Goal: Find specific page/section: Find specific page/section

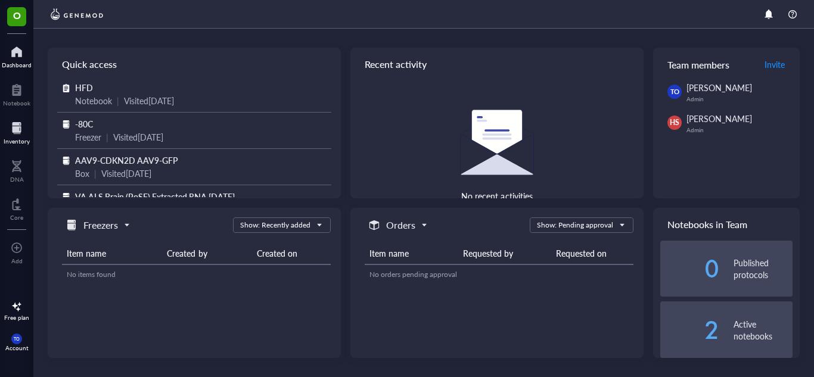
click at [21, 127] on div at bounding box center [17, 128] width 26 height 19
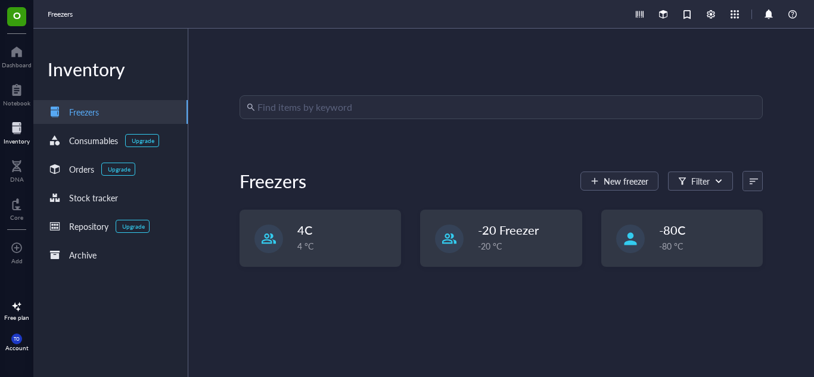
click at [300, 107] on input "search" at bounding box center [506, 107] width 498 height 23
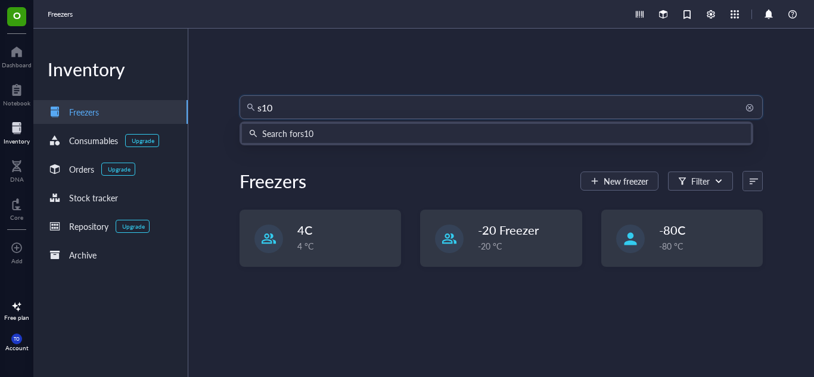
type input "s100"
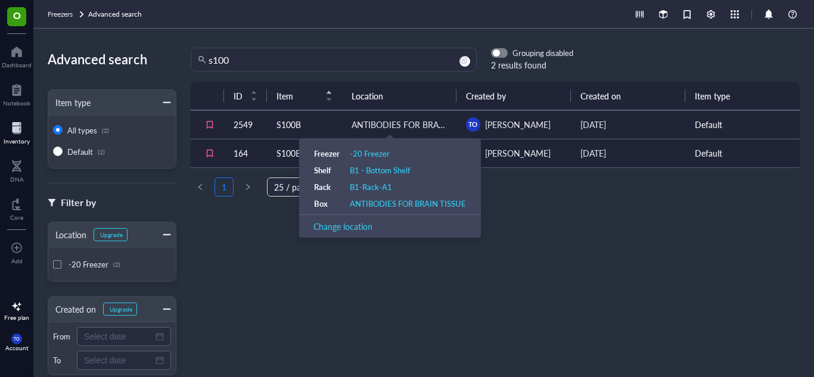
click at [377, 123] on div "ANTIBODIES FOR BRAIN TISSUE" at bounding box center [398, 124] width 95 height 13
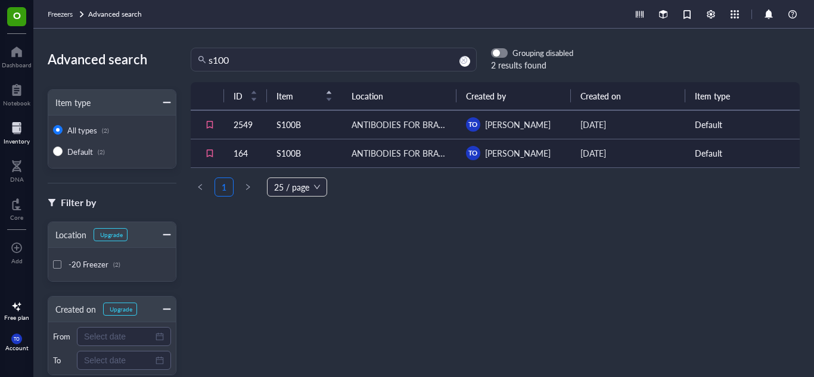
click at [58, 263] on div at bounding box center [57, 264] width 8 height 8
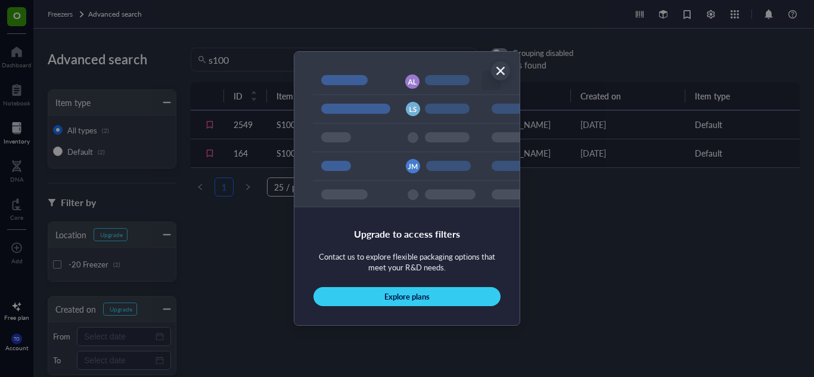
click at [499, 67] on icon "Close" at bounding box center [500, 71] width 11 height 11
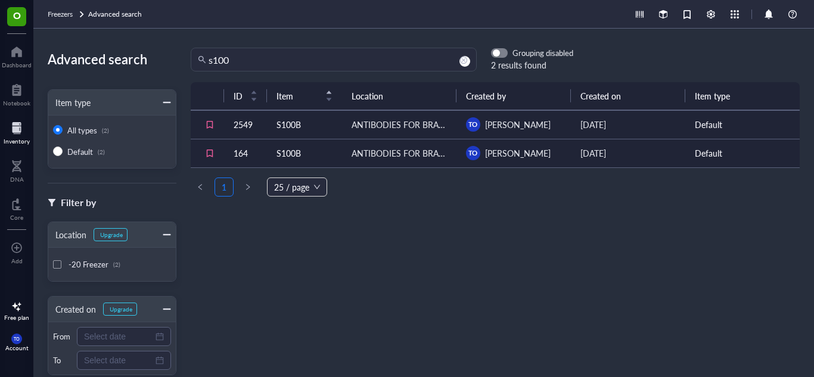
click at [19, 132] on div at bounding box center [17, 128] width 26 height 19
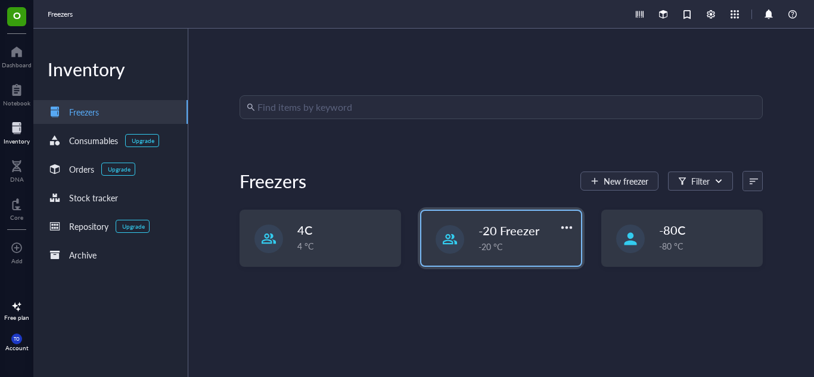
click at [517, 242] on div "-20 °C" at bounding box center [525, 246] width 95 height 13
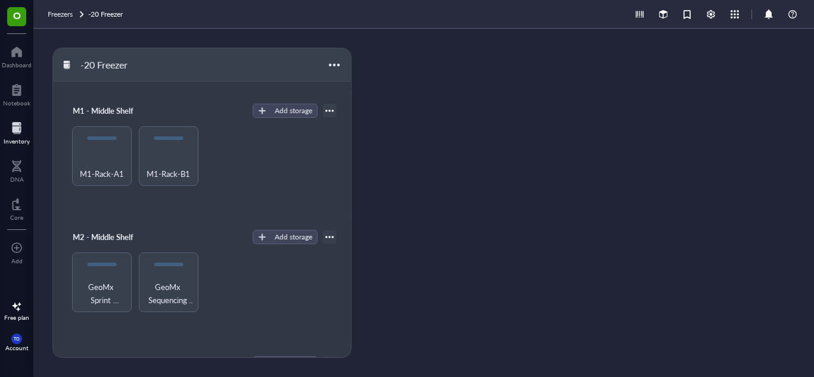
scroll to position [472, 0]
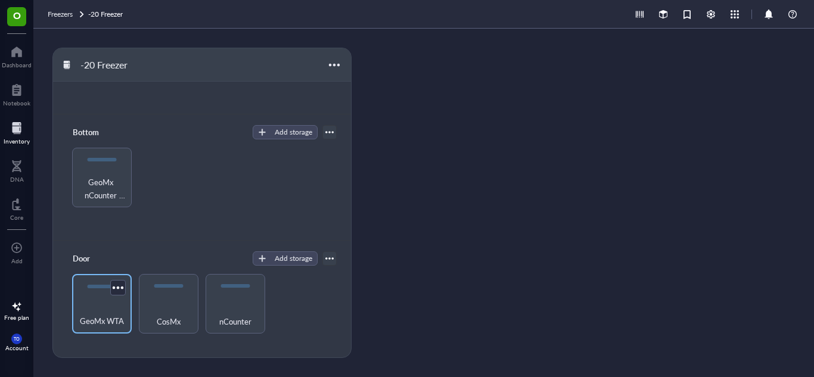
click at [86, 306] on div "GeoMx WTA" at bounding box center [102, 314] width 48 height 26
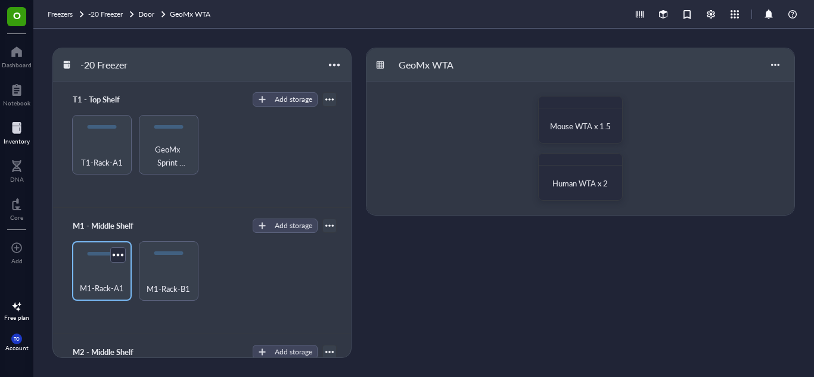
click at [96, 291] on span "M1-Rack-A1" at bounding box center [102, 288] width 44 height 13
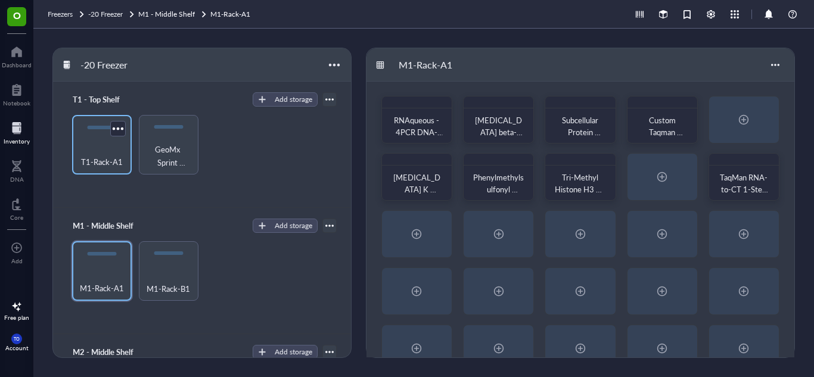
click at [97, 144] on div "T1-Rack-A1" at bounding box center [102, 155] width 48 height 26
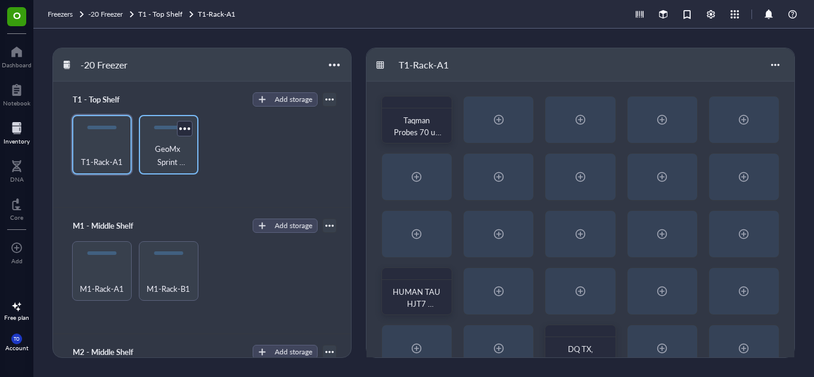
click at [166, 152] on span "GeoMx Sprint Cartridges" at bounding box center [169, 155] width 48 height 26
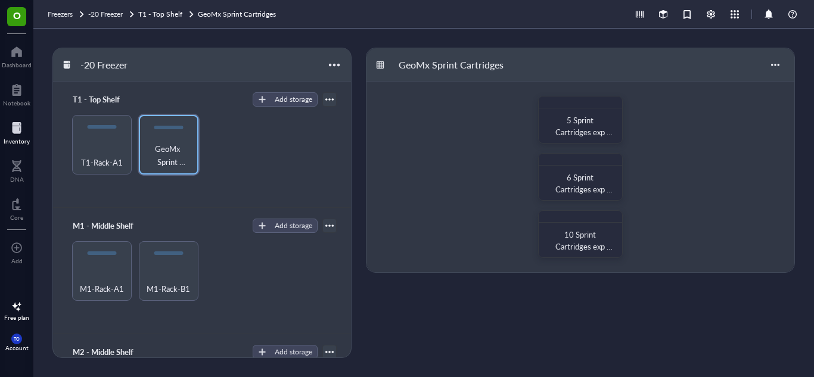
scroll to position [238, 0]
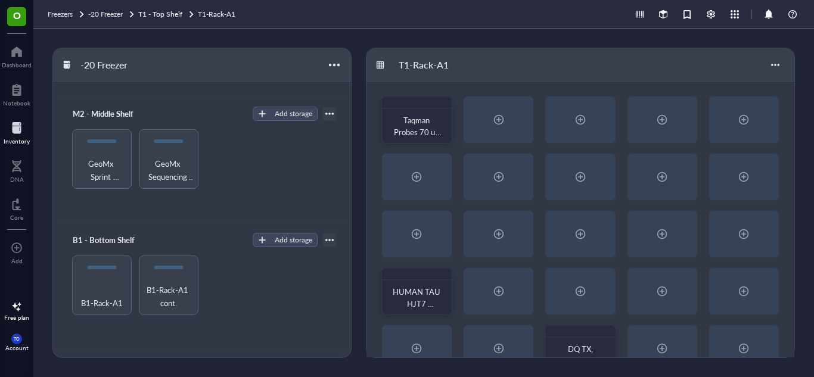
click at [15, 136] on div at bounding box center [17, 128] width 26 height 19
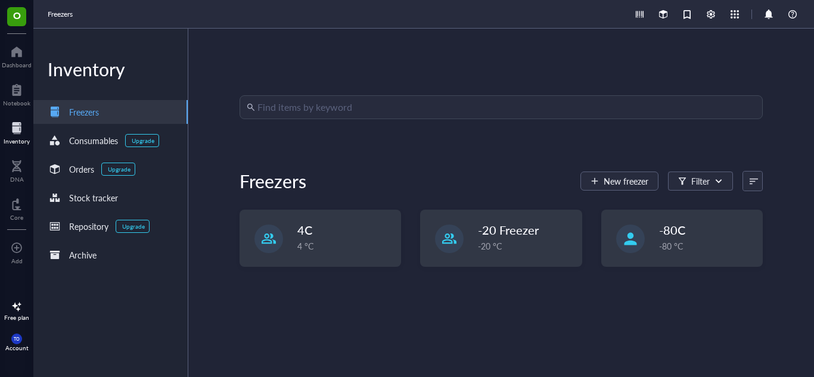
click at [406, 101] on input "search" at bounding box center [506, 107] width 498 height 23
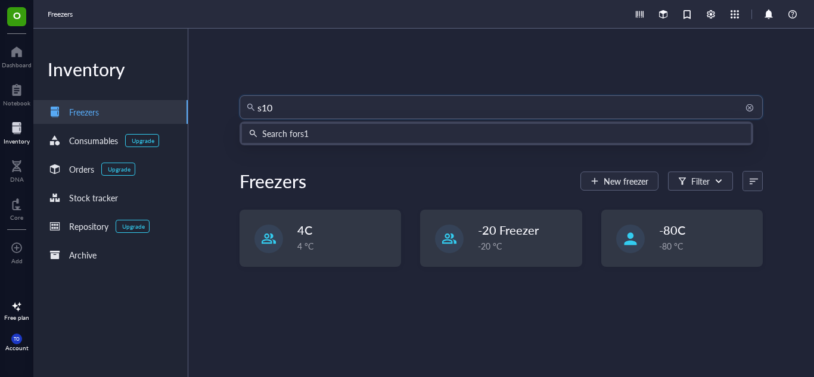
type input "s100"
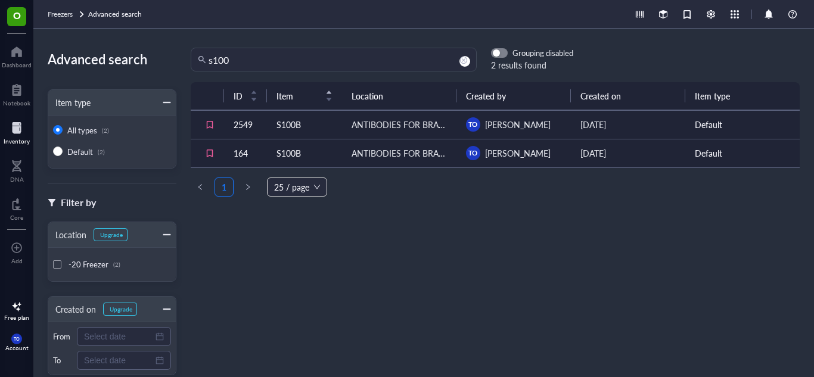
click at [351, 125] on div "ANTIBODIES FOR BRAIN TISSUE" at bounding box center [398, 124] width 95 height 13
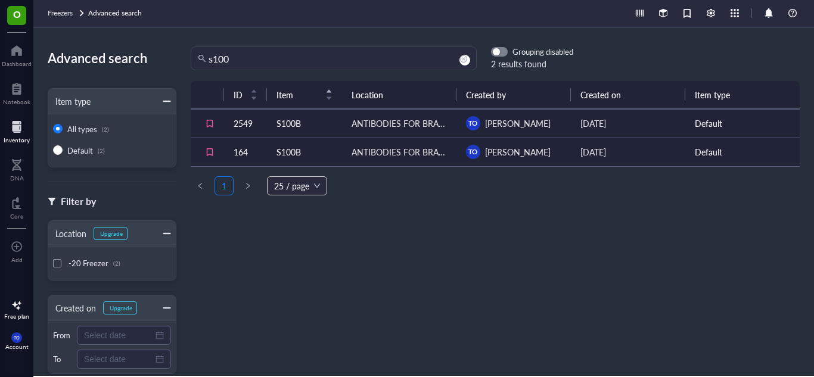
click at [351, 151] on div "ANTIBODIES FOR BRAIN TISSUE" at bounding box center [398, 151] width 95 height 13
click at [360, 150] on div "ANTIBODIES FOR BRAIN TISSUE" at bounding box center [398, 151] width 95 height 13
